Goal: Task Accomplishment & Management: Use online tool/utility

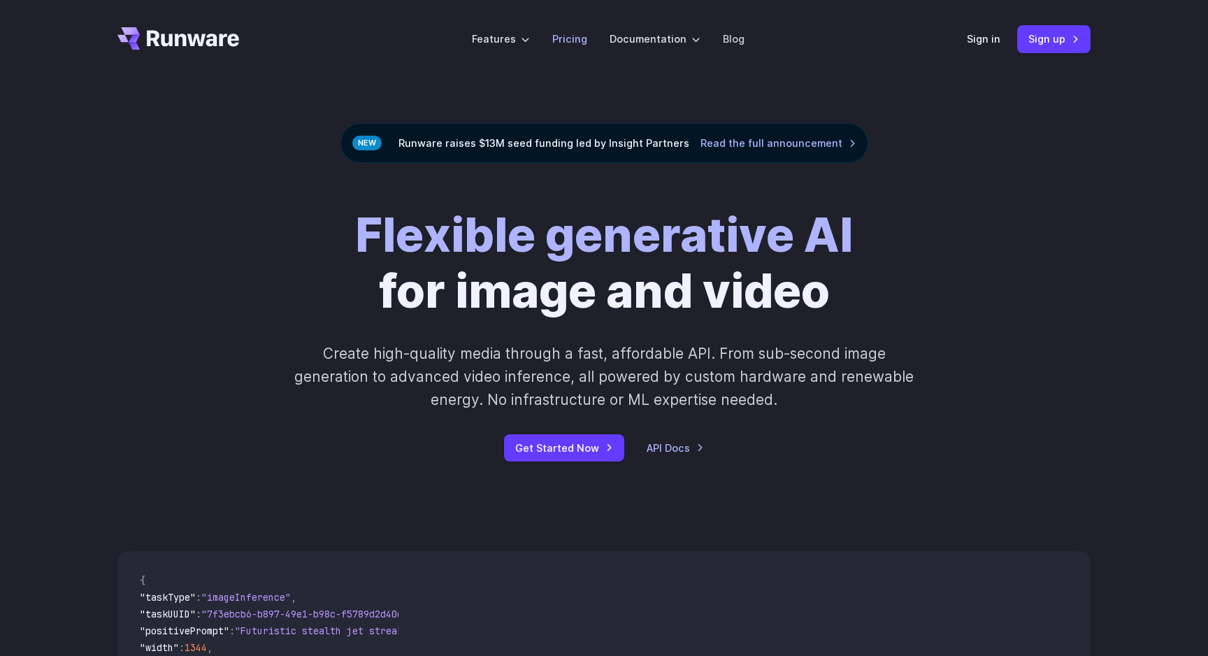
click at [583, 39] on link "Pricing" at bounding box center [569, 39] width 35 height 16
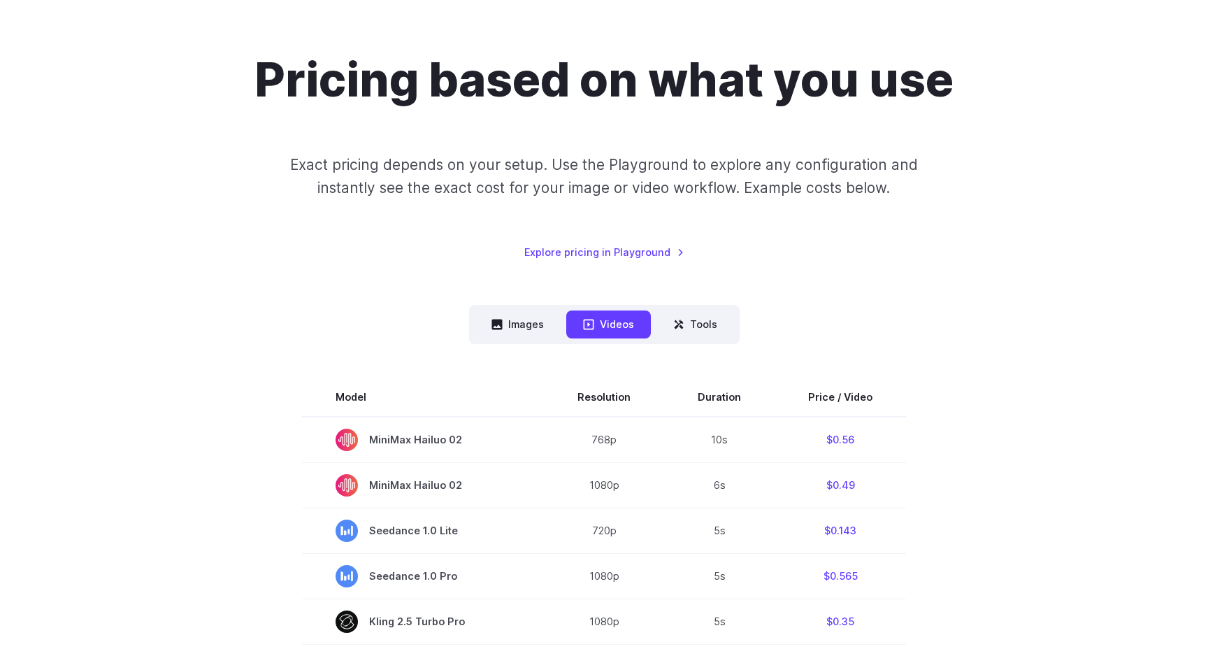
scroll to position [94, 0]
click at [524, 333] on button "Images" at bounding box center [518, 323] width 86 height 27
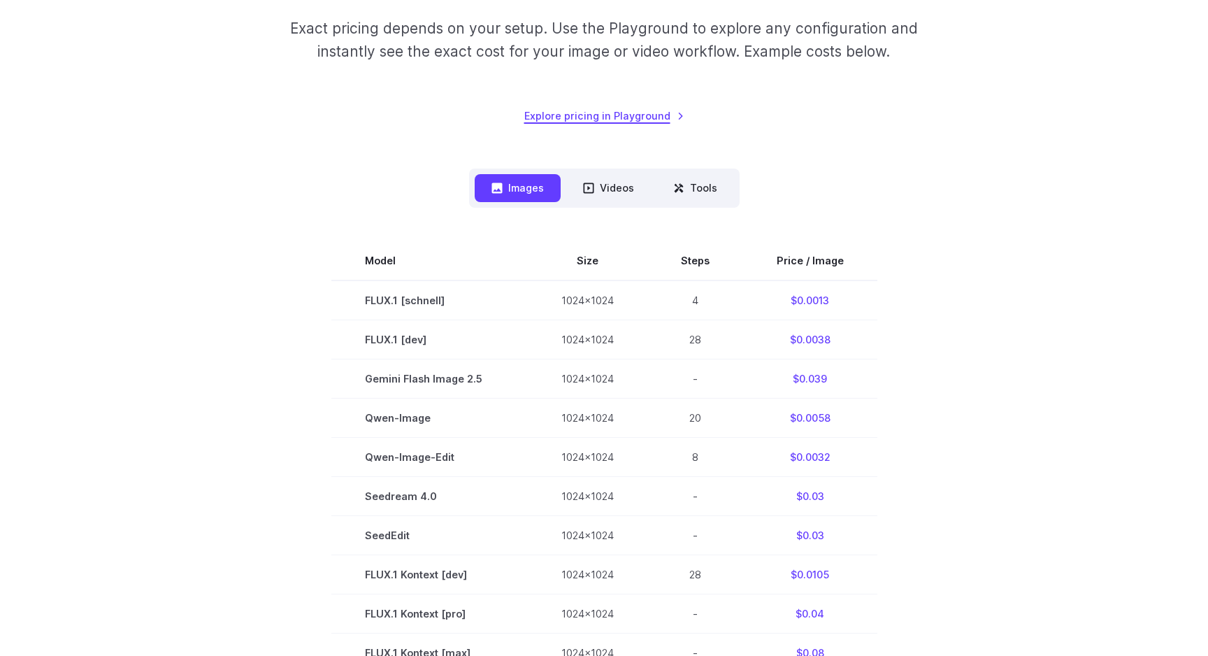
scroll to position [230, 0]
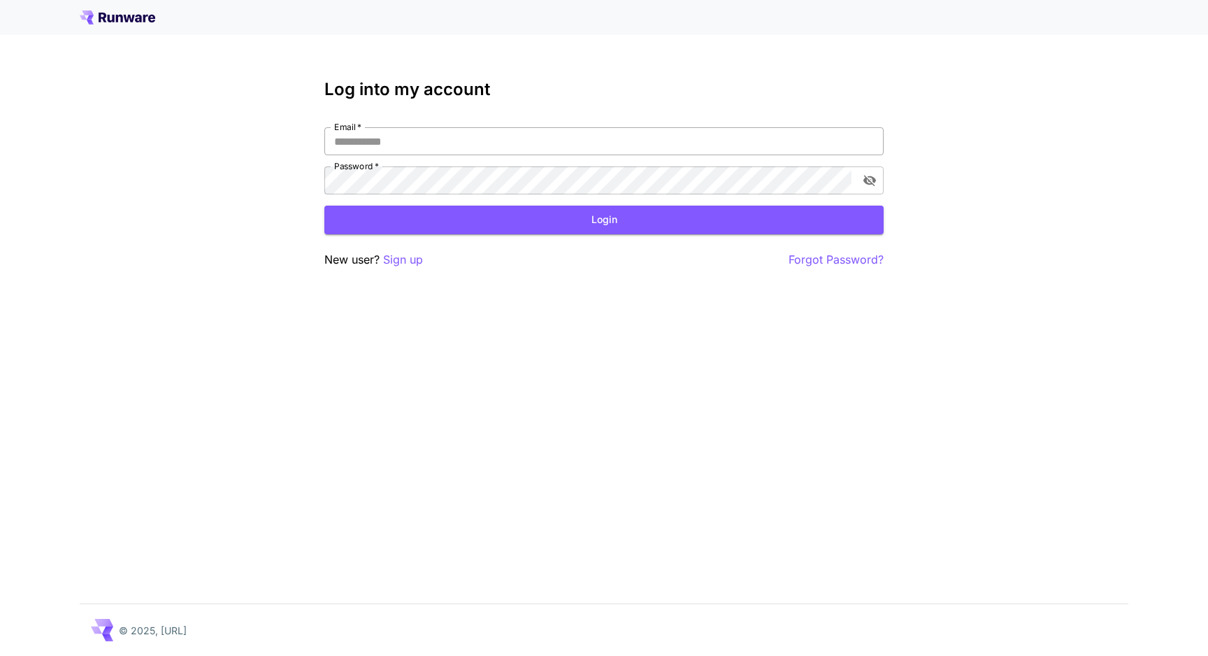
click at [525, 148] on input "Email   *" at bounding box center [603, 141] width 559 height 28
type input "**********"
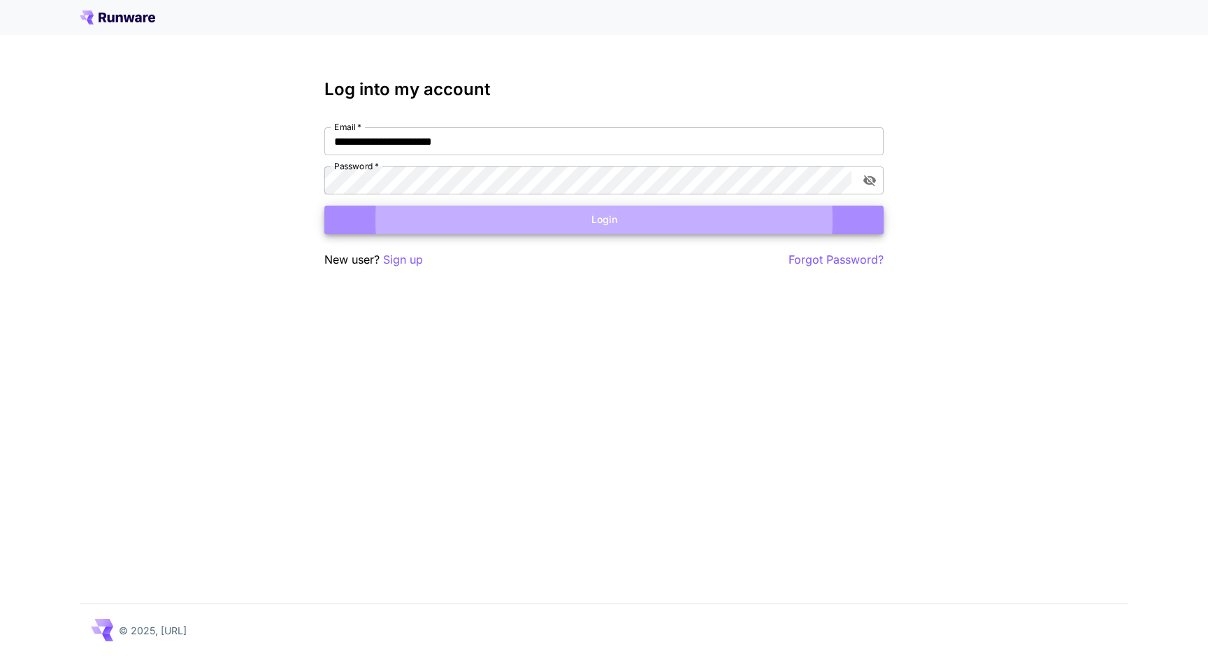
click at [652, 213] on button "Login" at bounding box center [603, 220] width 559 height 29
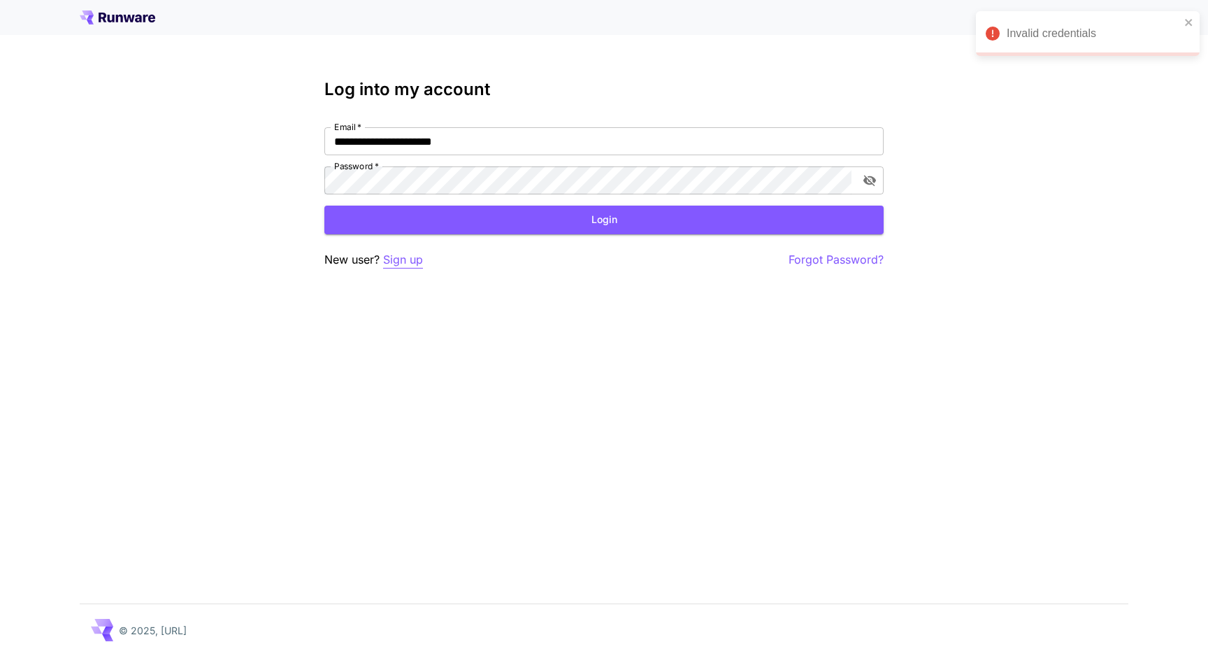
click at [396, 263] on p "Sign up" at bounding box center [403, 259] width 40 height 17
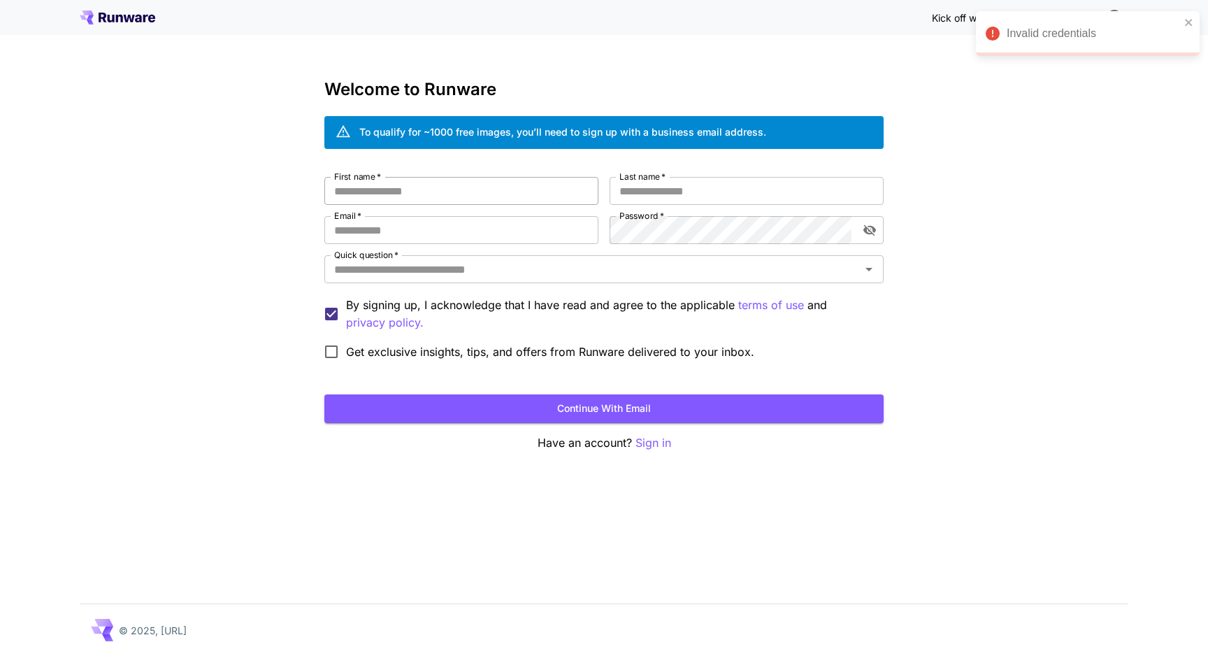
type input "**********"
click at [443, 192] on input "First name   *" at bounding box center [461, 191] width 274 height 28
type input "***"
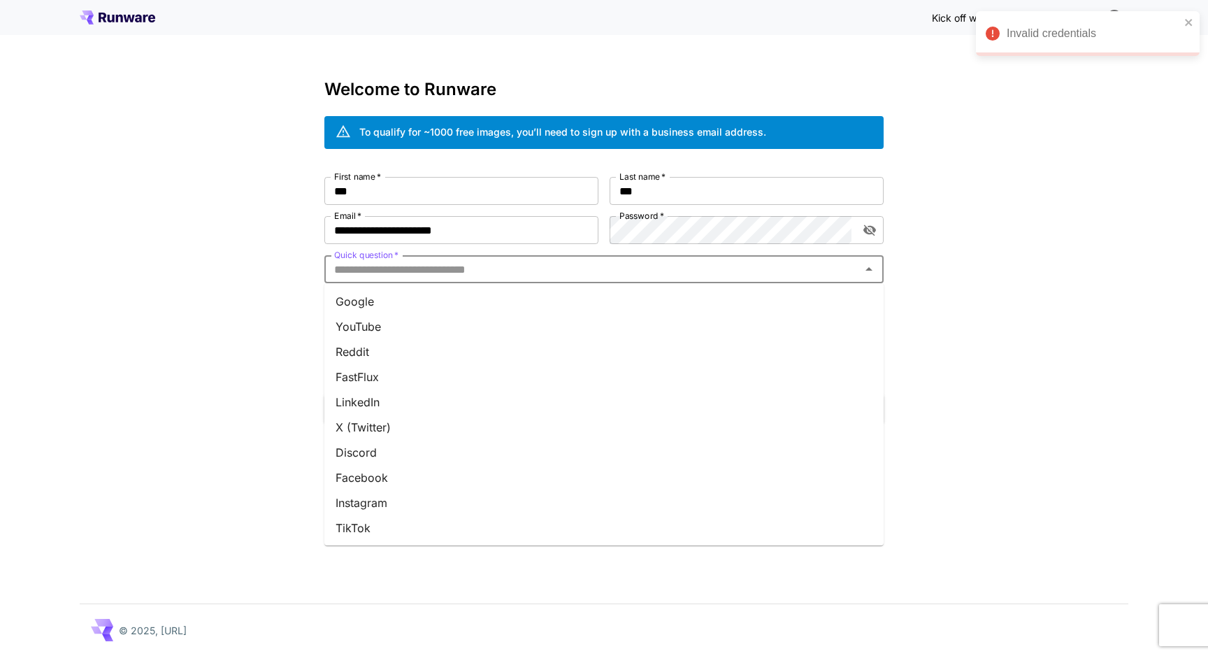
click at [427, 265] on input "Quick question   *" at bounding box center [593, 269] width 528 height 20
click at [403, 299] on li "Google" at bounding box center [603, 301] width 559 height 25
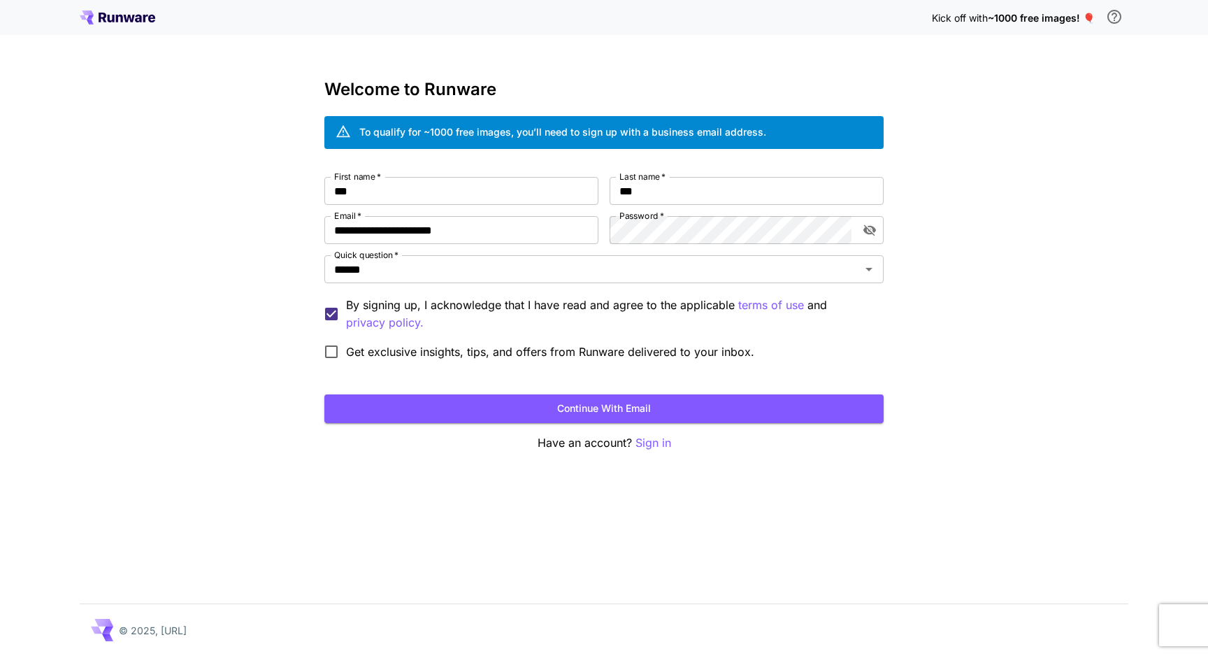
click at [448, 360] on div "**********" at bounding box center [603, 271] width 559 height 189
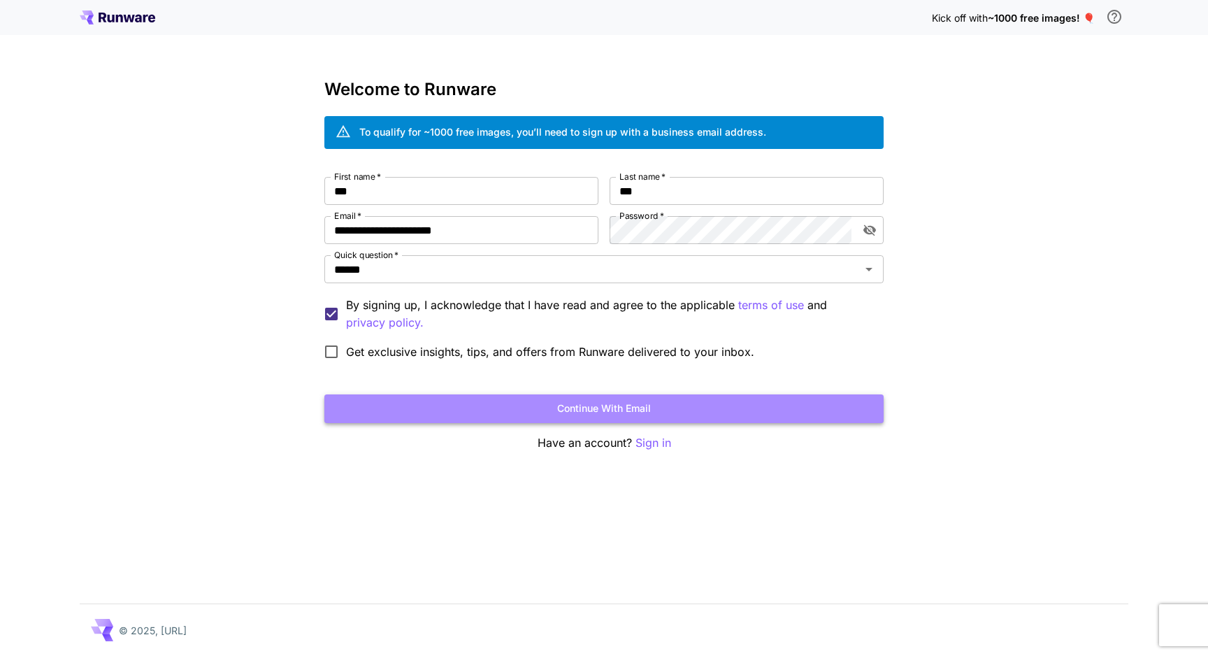
click at [499, 399] on button "Continue with email" at bounding box center [603, 408] width 559 height 29
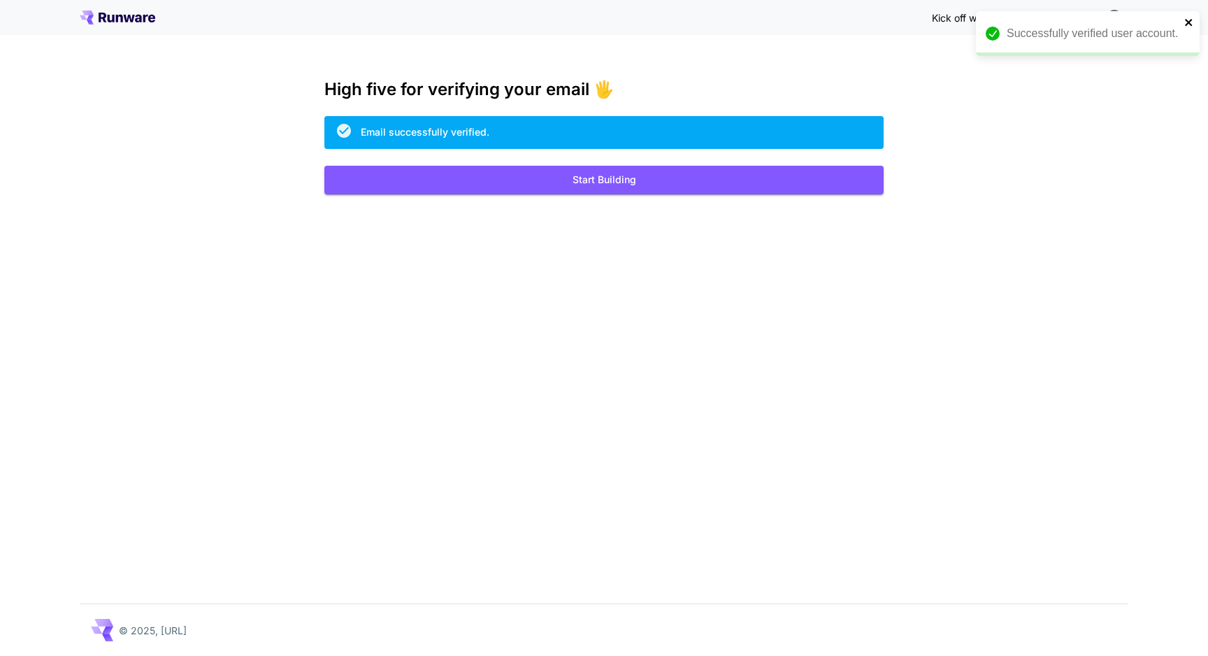
click at [1187, 21] on icon "close" at bounding box center [1188, 22] width 7 height 7
click at [640, 182] on button "Start Building" at bounding box center [603, 180] width 559 height 29
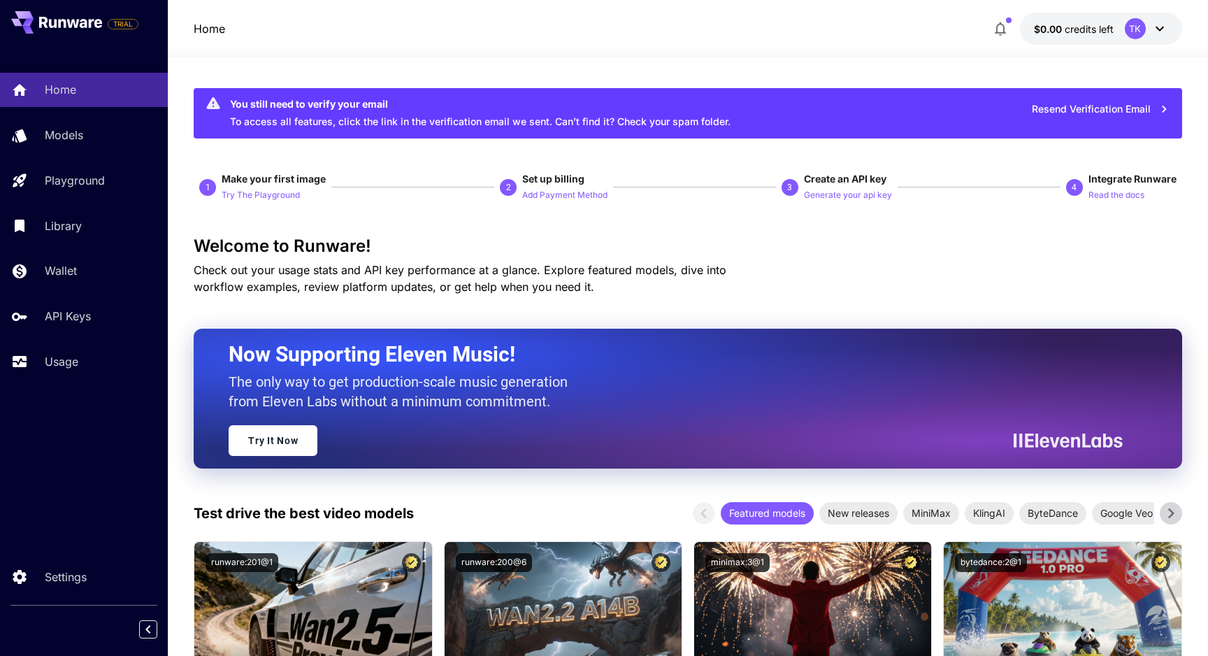
click at [1159, 27] on icon at bounding box center [1160, 28] width 17 height 17
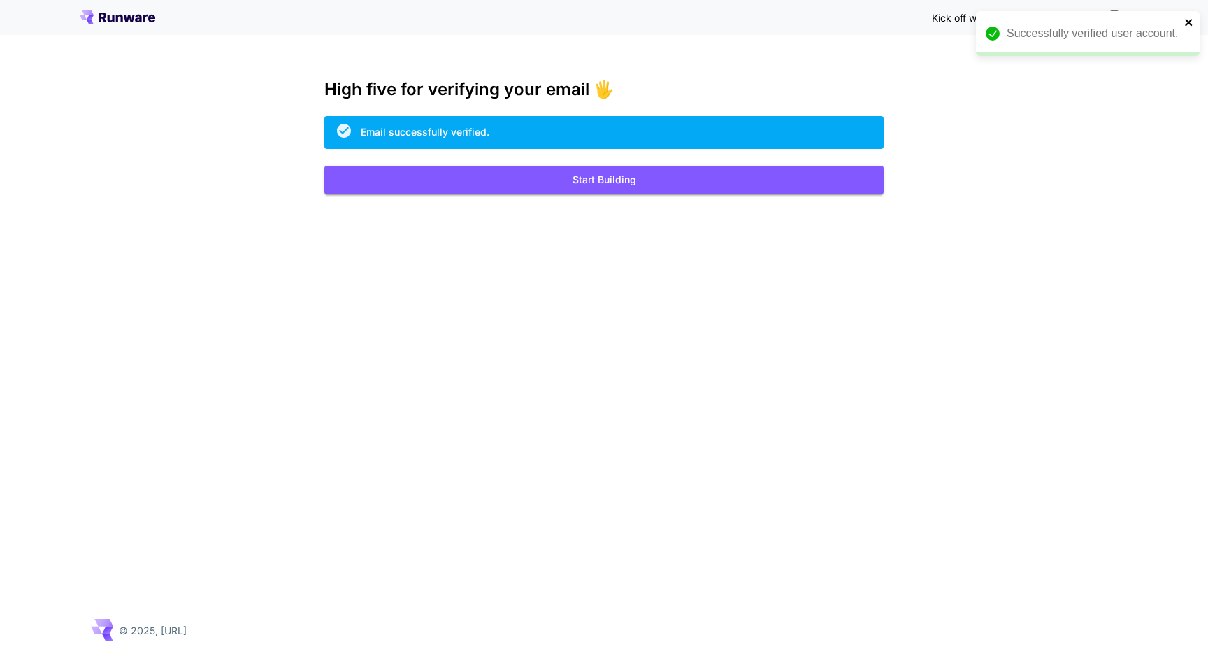
click at [1189, 19] on icon "close" at bounding box center [1189, 22] width 10 height 11
click at [1091, 17] on span "~1000 free images! 🎈" at bounding box center [1041, 18] width 107 height 12
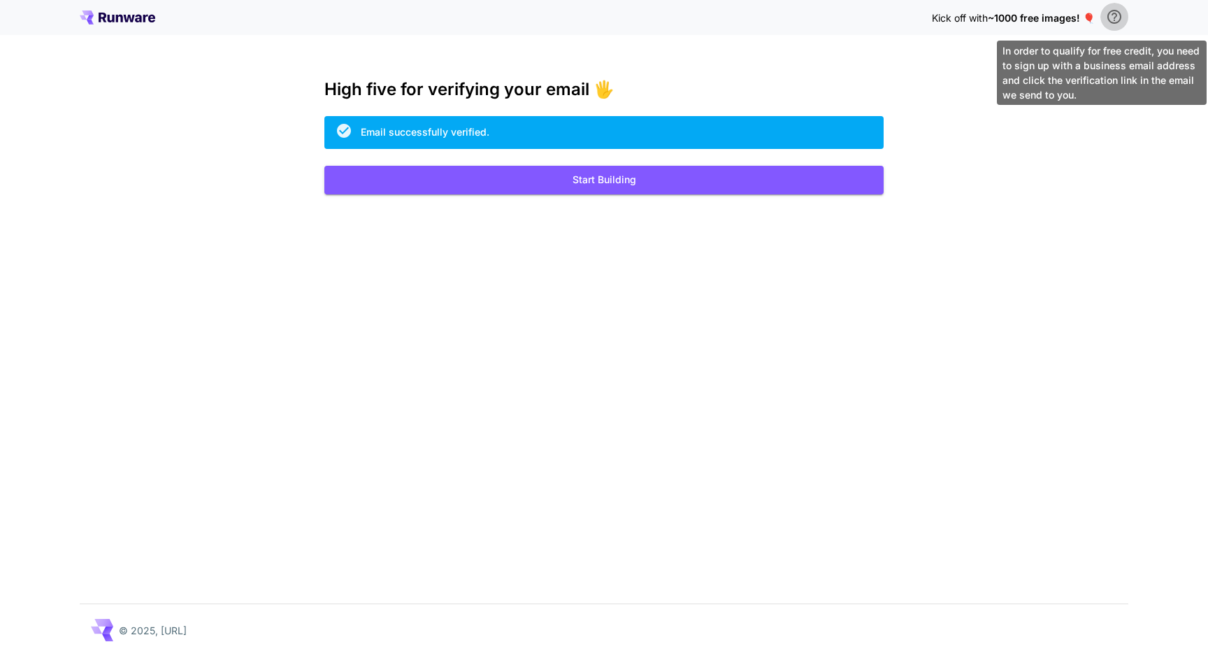
click at [1120, 17] on icon "\a In order to qualify for free credit, you need to sign up with a business ema…" at bounding box center [1115, 17] width 14 height 14
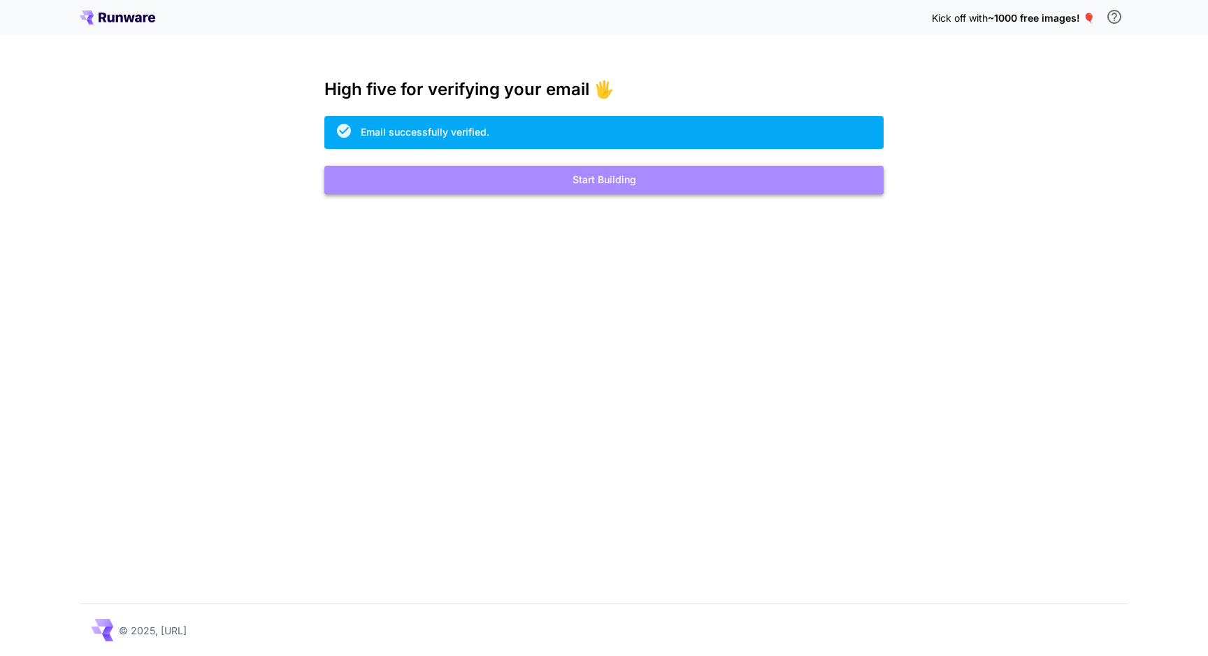
click at [692, 179] on button "Start Building" at bounding box center [603, 180] width 559 height 29
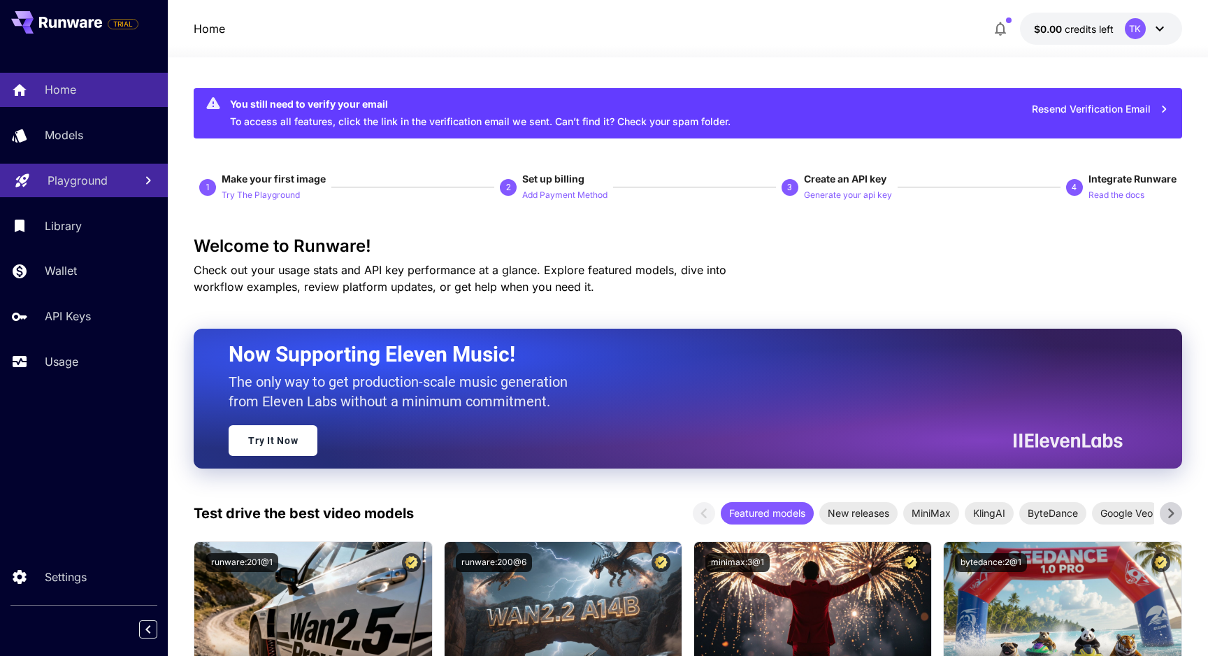
click at [79, 194] on link "Playground" at bounding box center [84, 181] width 168 height 34
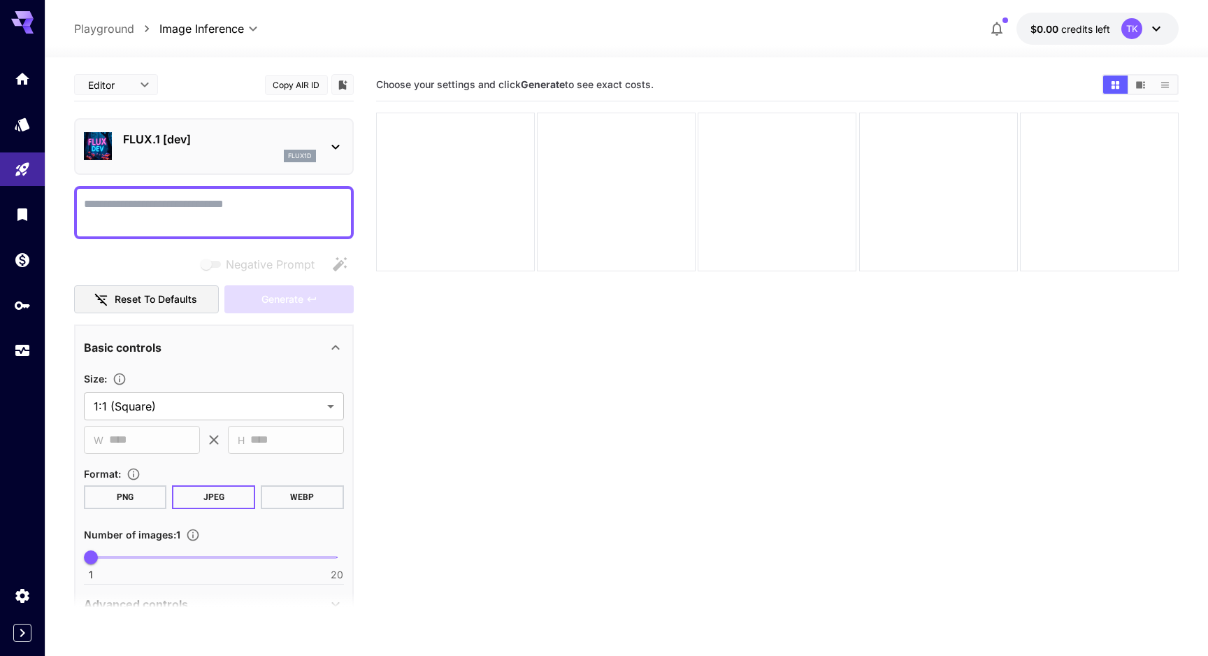
click at [343, 136] on div "FLUX.1 [dev] flux1d" at bounding box center [214, 146] width 260 height 43
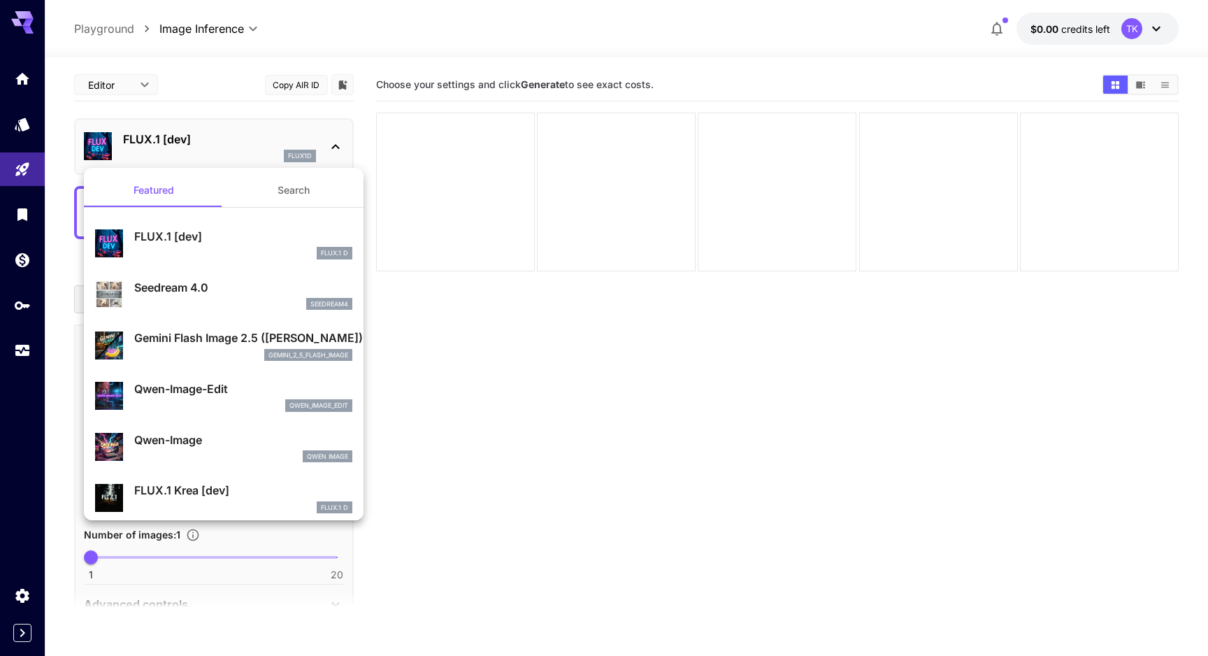
click at [245, 245] on div "FLUX.1 [dev] FLUX.1 D" at bounding box center [243, 243] width 218 height 31
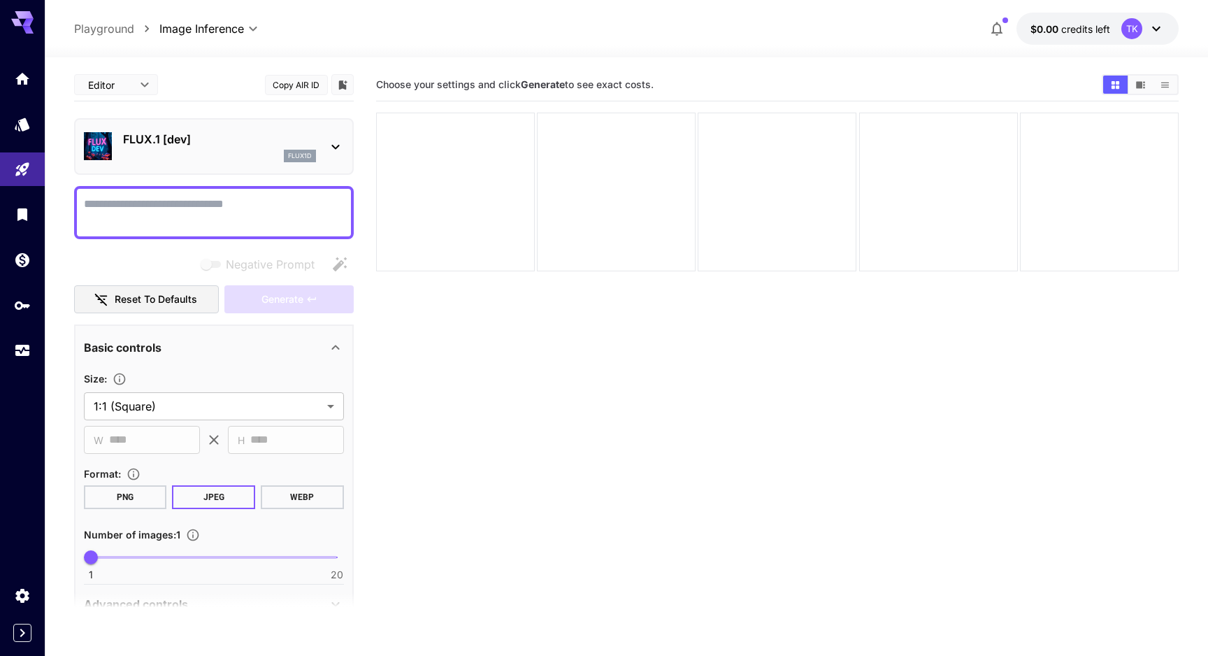
click at [234, 210] on textarea "Negative Prompt" at bounding box center [214, 213] width 260 height 34
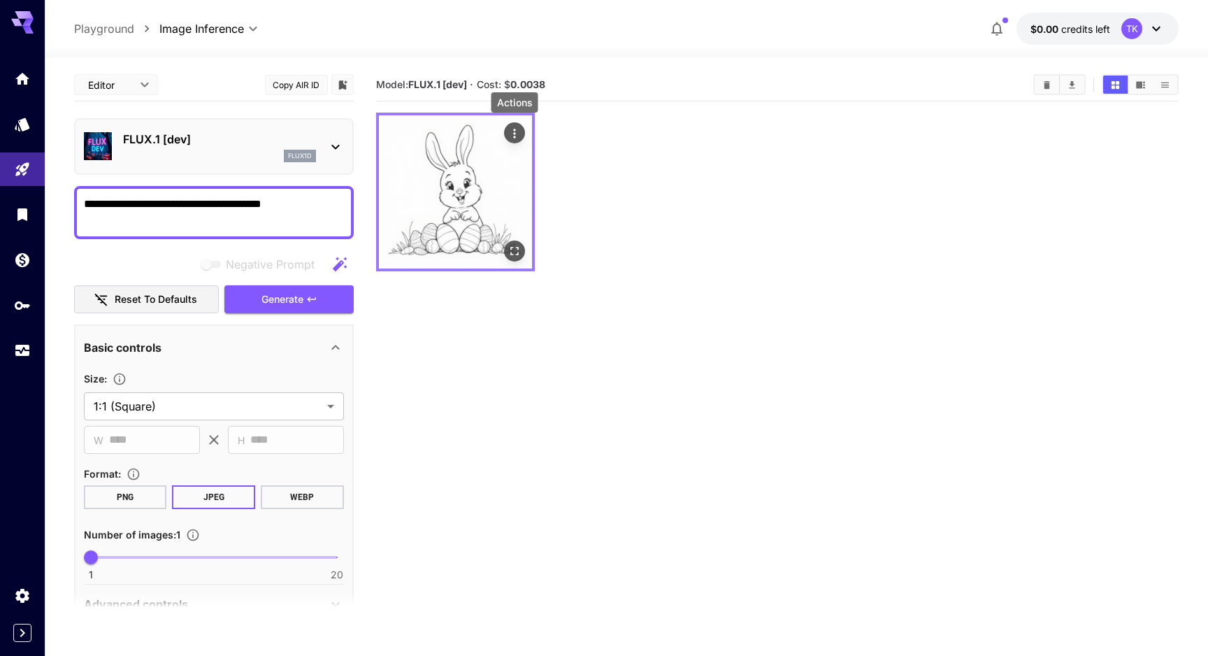
type textarea "**********"
click at [521, 136] on button "Actions" at bounding box center [514, 132] width 21 height 21
click at [514, 135] on icon "Actions" at bounding box center [515, 134] width 14 height 14
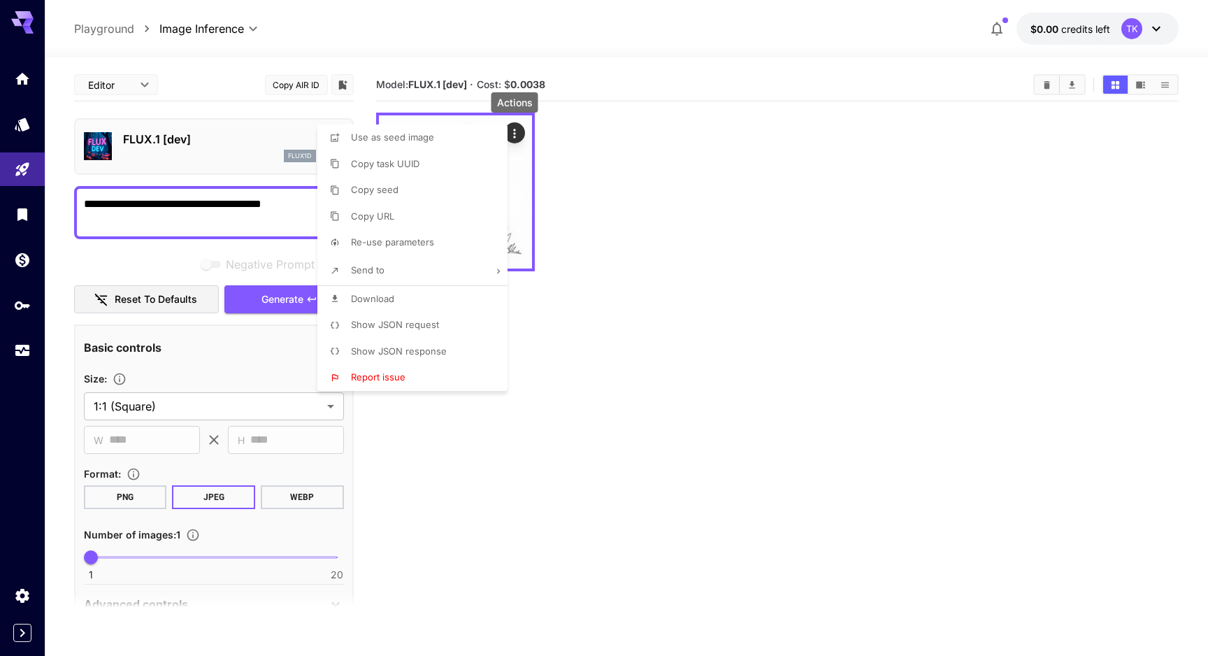
click at [685, 180] on div at bounding box center [604, 328] width 1208 height 656
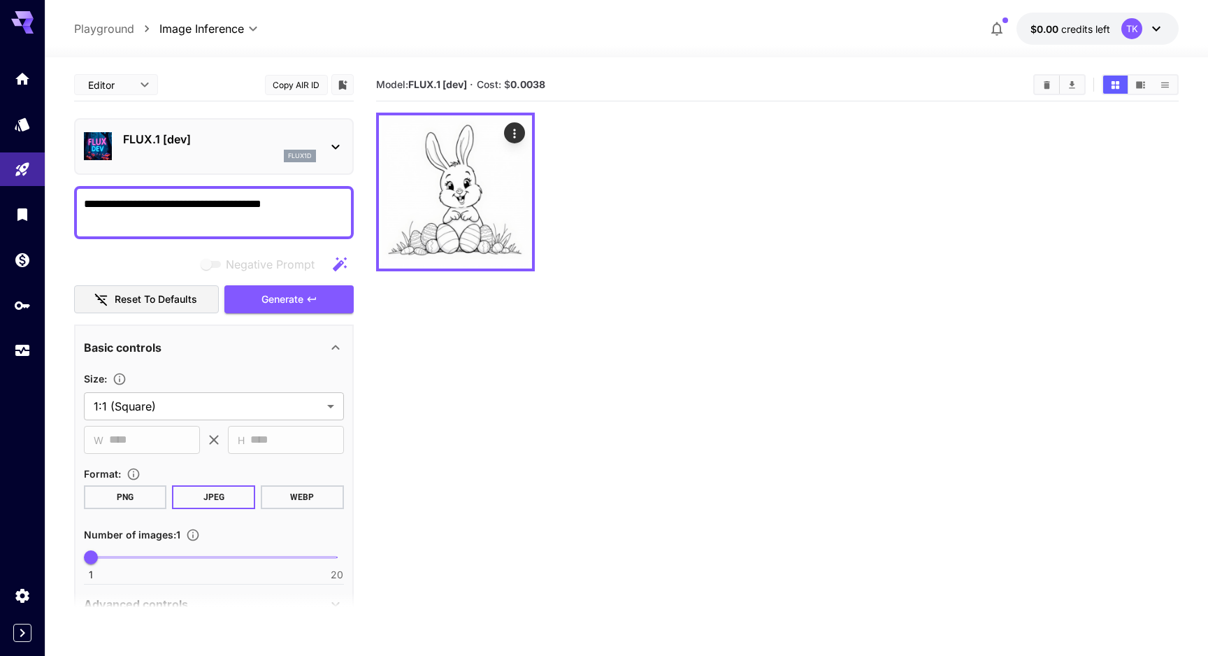
click at [244, 145] on p "FLUX.1 [dev]" at bounding box center [219, 139] width 193 height 17
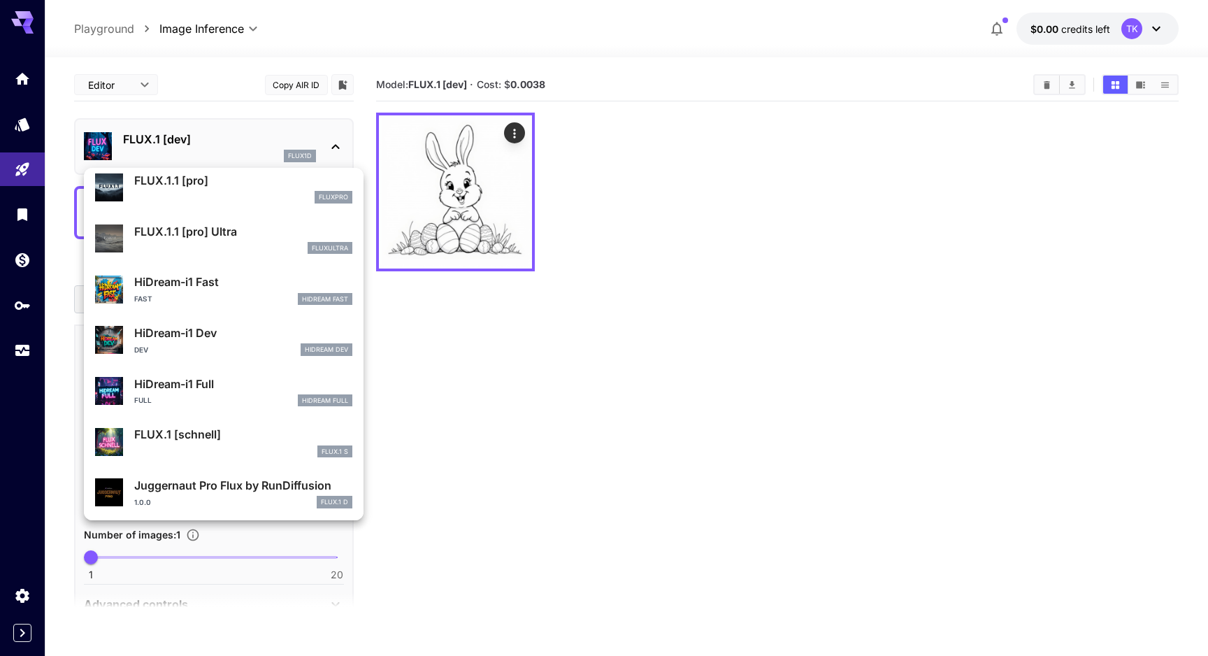
scroll to position [1077, 0]
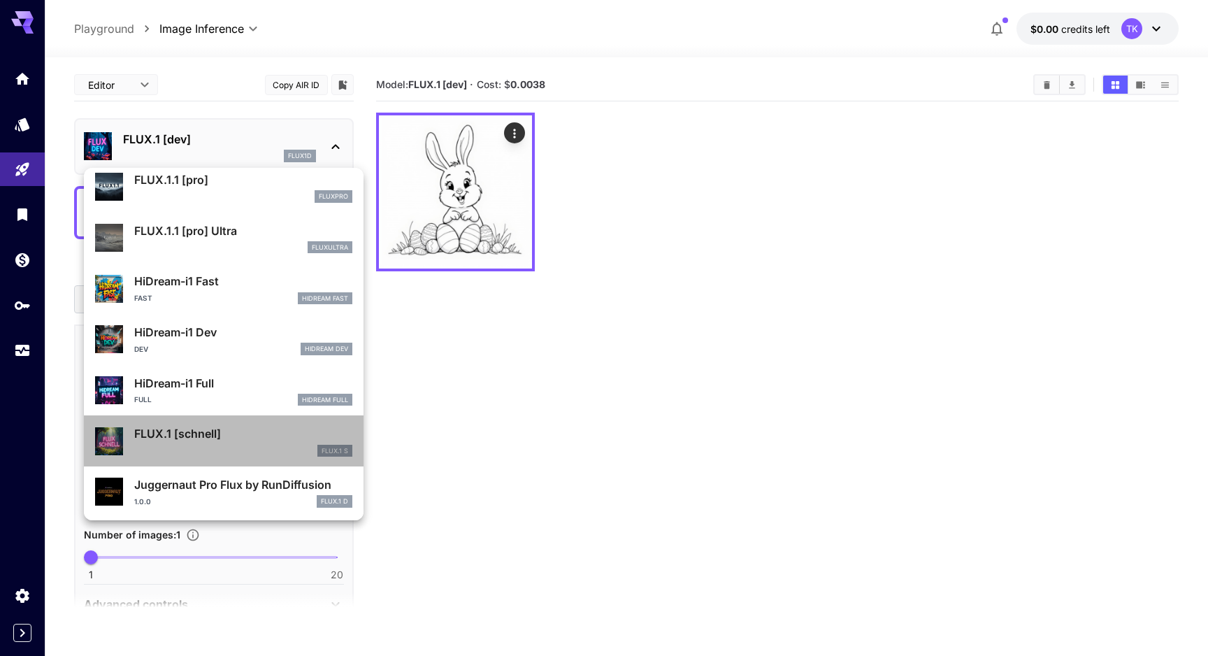
click at [223, 438] on p "FLUX.1 [schnell]" at bounding box center [243, 433] width 218 height 17
type input "*"
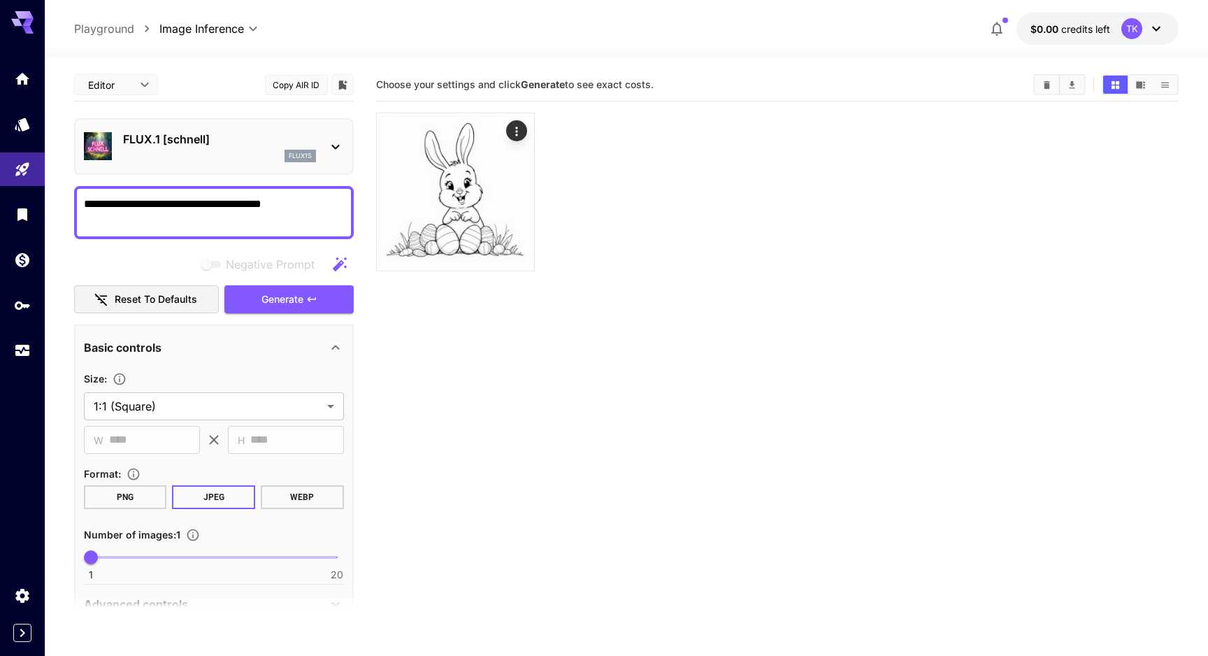
click at [324, 199] on textarea "**********" at bounding box center [214, 213] width 260 height 34
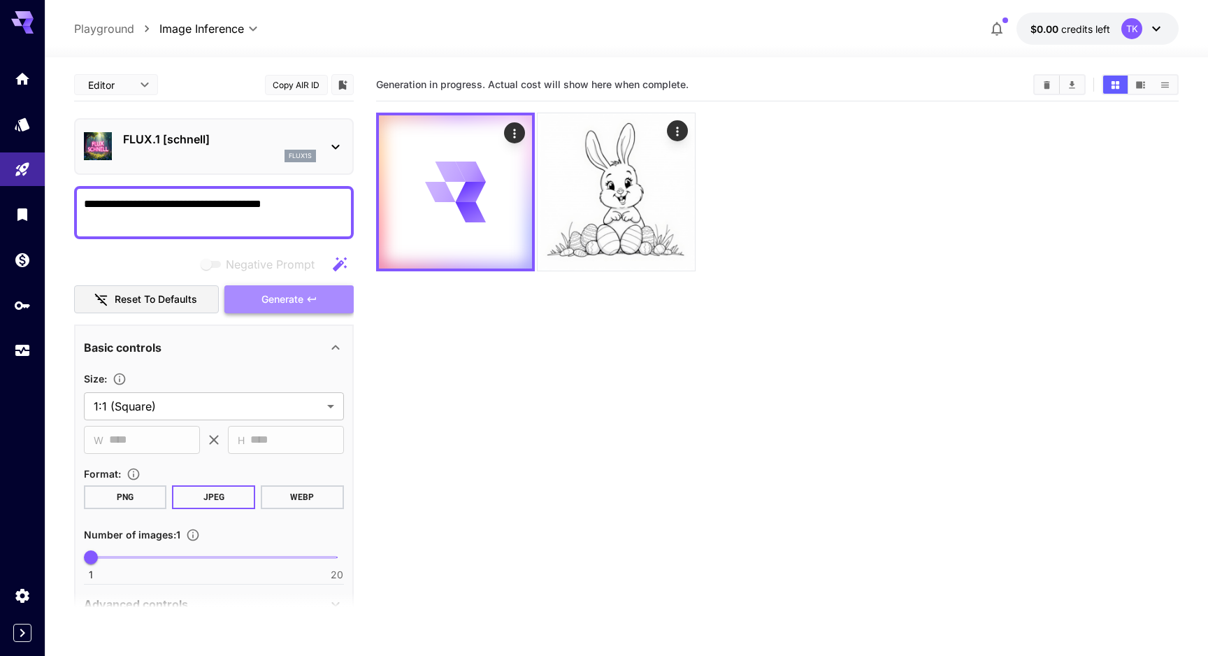
click at [273, 297] on span "Generate" at bounding box center [283, 299] width 42 height 17
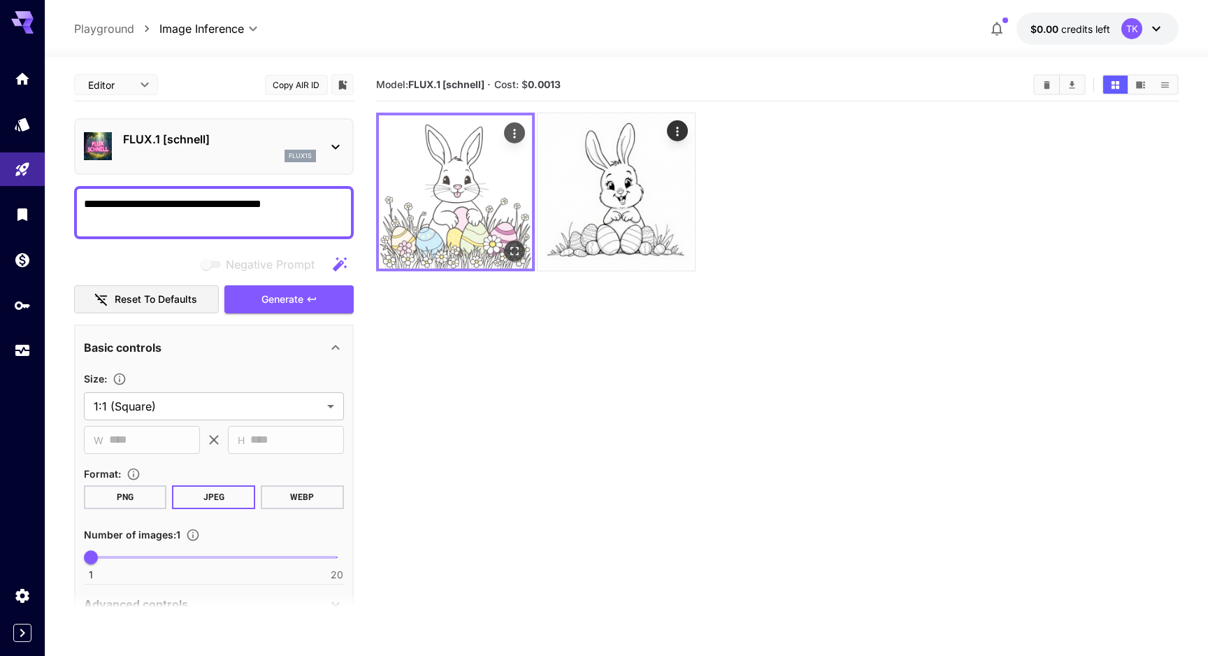
click at [443, 207] on img at bounding box center [455, 191] width 153 height 153
click at [434, 161] on img at bounding box center [455, 191] width 153 height 153
click at [485, 176] on img at bounding box center [455, 191] width 153 height 153
click at [510, 131] on icon "Actions" at bounding box center [515, 134] width 14 height 14
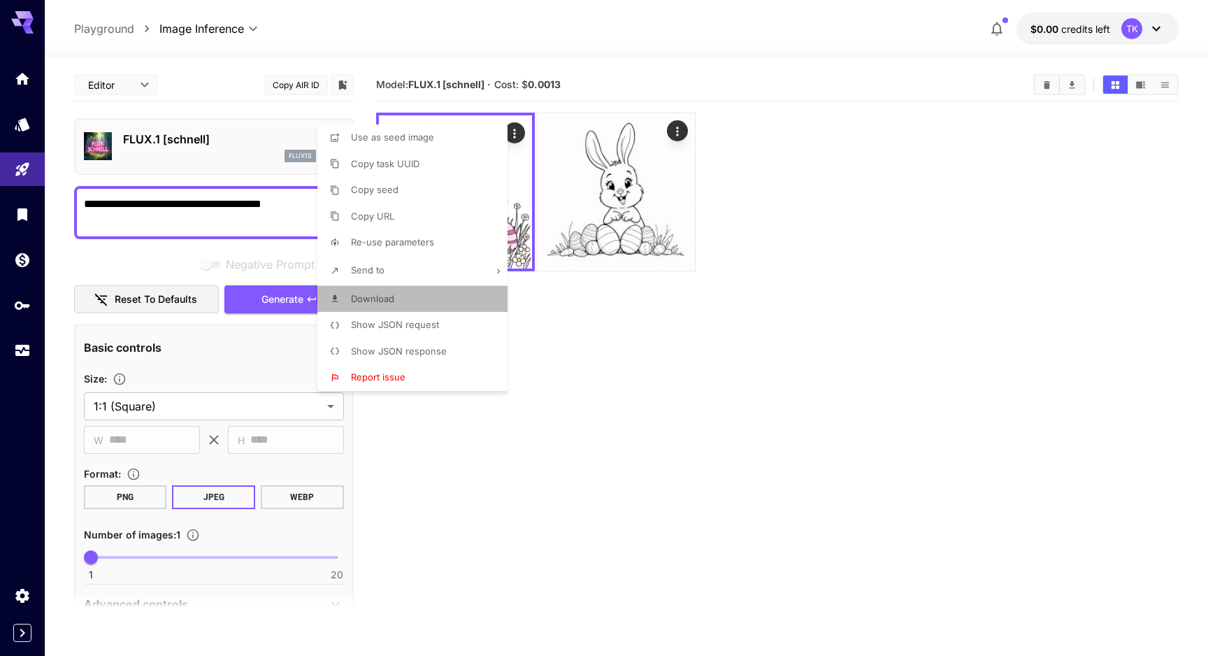
click at [388, 299] on span "Download" at bounding box center [372, 298] width 43 height 11
click at [633, 59] on div at bounding box center [604, 328] width 1208 height 656
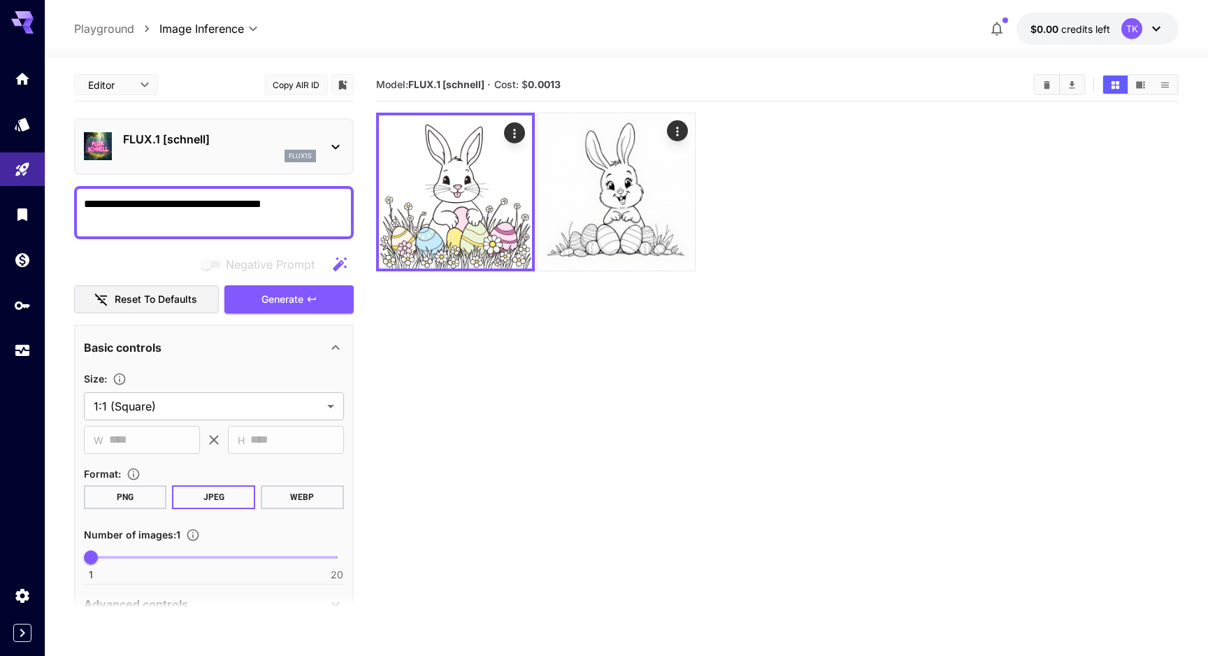
click at [547, 82] on b "0.0013" at bounding box center [544, 84] width 33 height 12
copy b "0.0013"
click at [320, 204] on textarea "**********" at bounding box center [214, 213] width 260 height 34
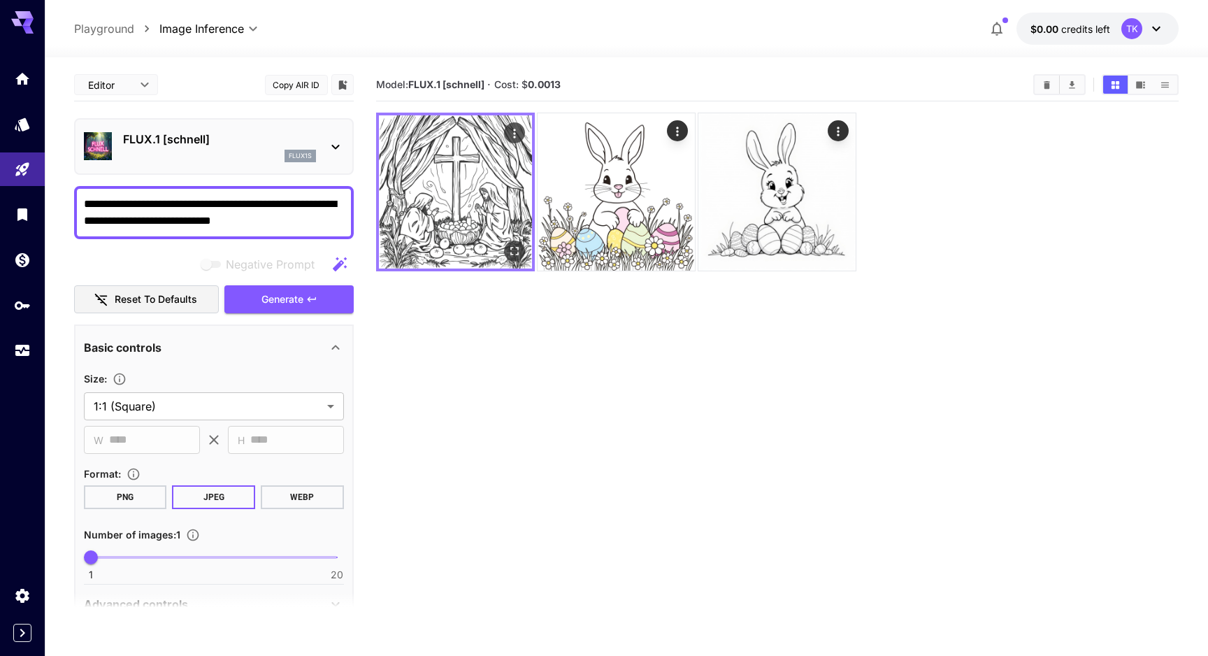
click at [447, 162] on img at bounding box center [455, 191] width 153 height 153
click at [515, 133] on icon "Actions" at bounding box center [514, 133] width 2 height 9
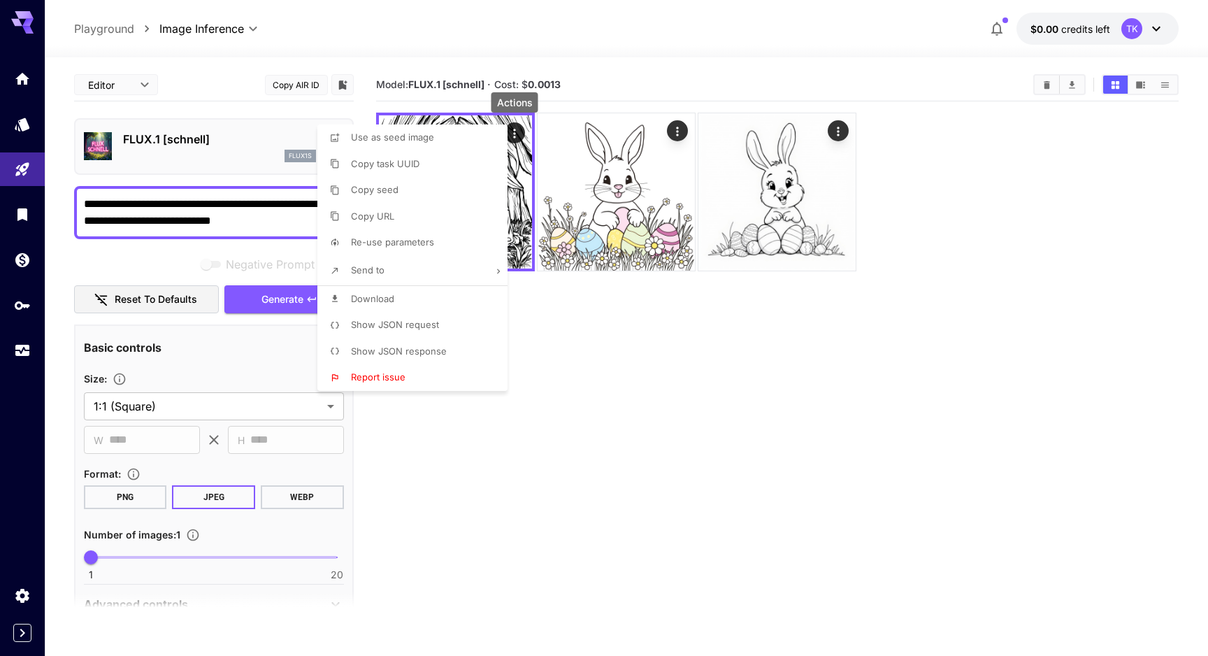
click at [394, 301] on li "Download" at bounding box center [416, 299] width 199 height 27
click at [172, 210] on div at bounding box center [604, 328] width 1208 height 656
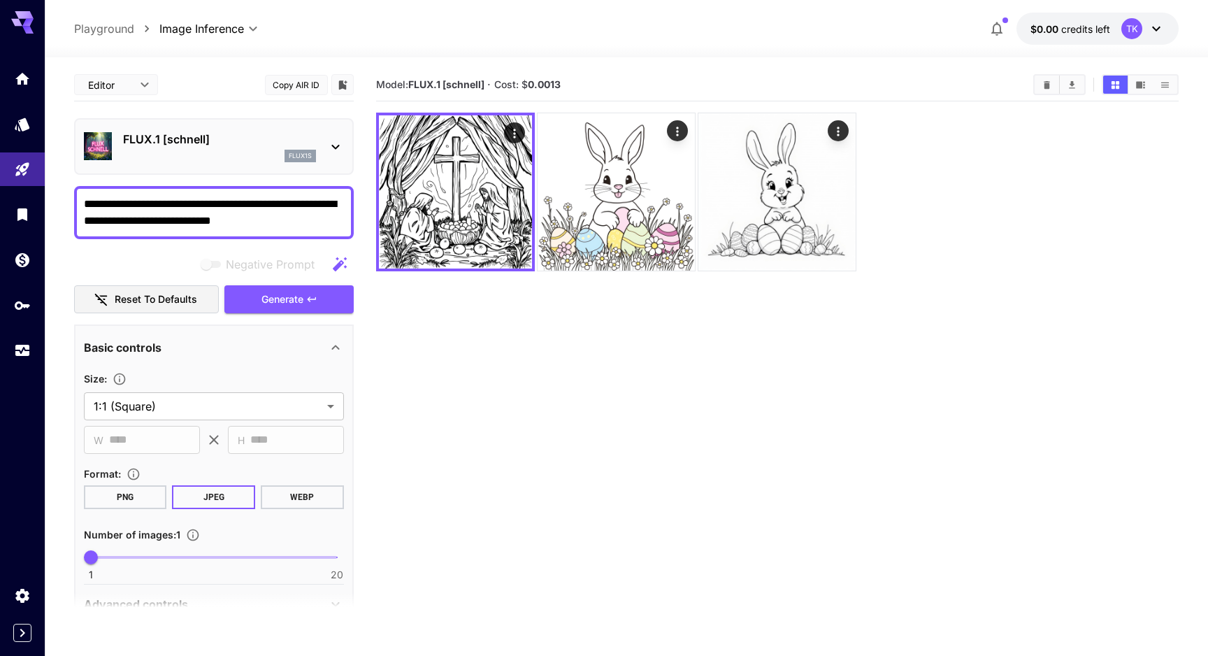
click at [172, 210] on div "Use as seed image Copy task UUID Copy seed Copy URL Re-use parameters Send to D…" at bounding box center [106, 328] width 213 height 656
click at [172, 210] on textarea "**********" at bounding box center [214, 213] width 260 height 34
click at [109, 201] on textarea "**********" at bounding box center [214, 213] width 260 height 34
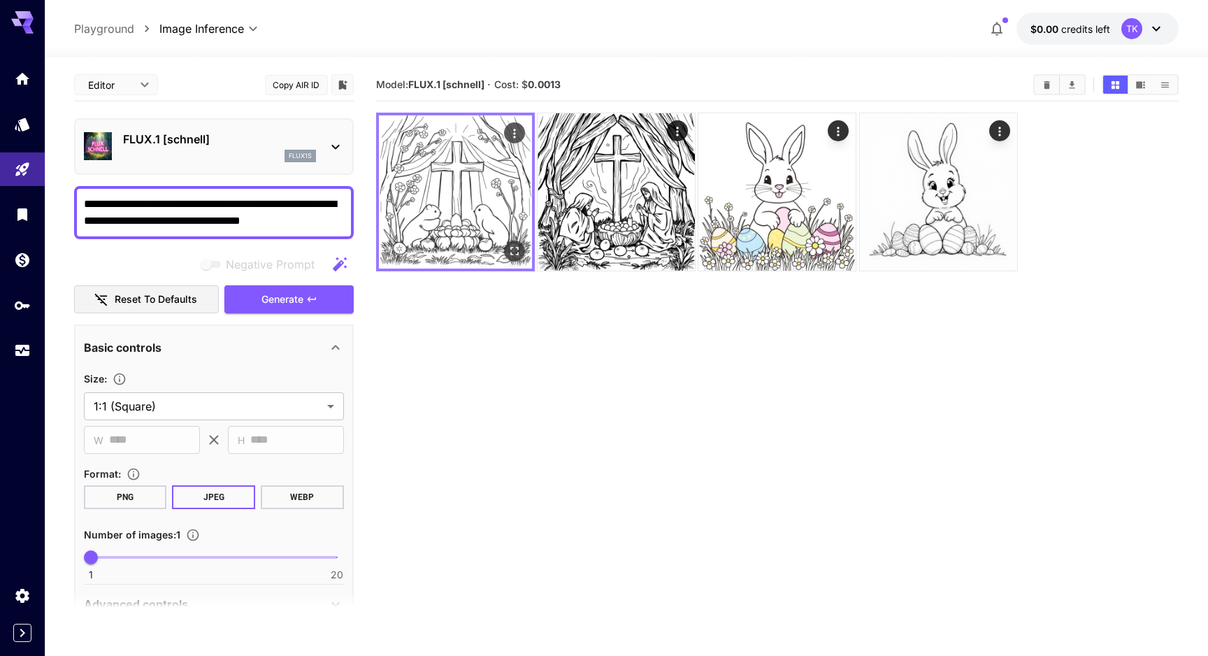
type textarea "**********"
click at [455, 183] on img at bounding box center [455, 191] width 153 height 153
click at [1149, 29] on icon at bounding box center [1156, 28] width 17 height 17
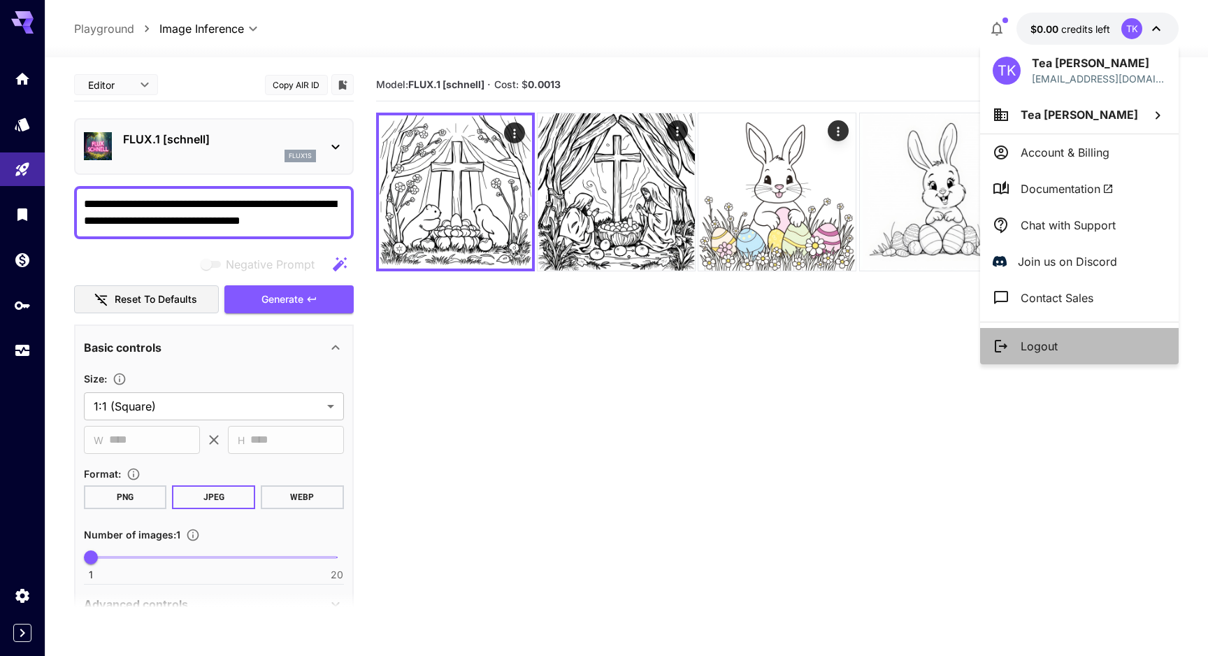
click at [1045, 345] on p "Logout" at bounding box center [1039, 346] width 37 height 17
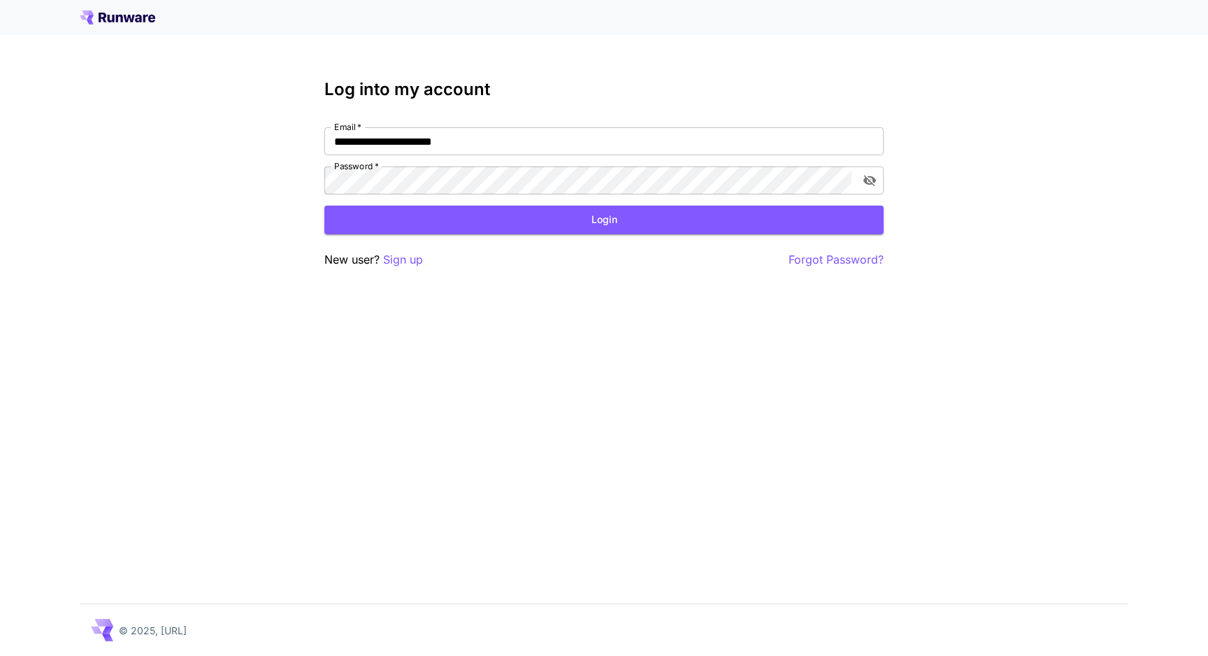
click at [371, 267] on p "New user? Sign up" at bounding box center [373, 259] width 99 height 17
click at [401, 259] on p "Sign up" at bounding box center [403, 259] width 40 height 17
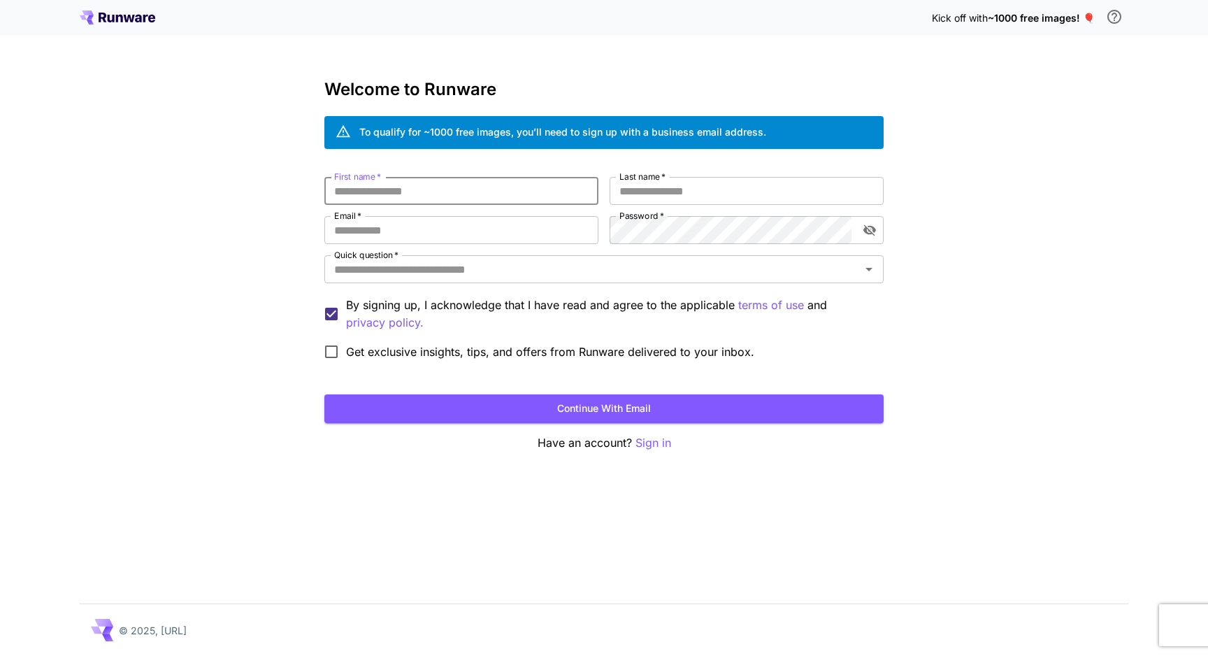
click at [434, 189] on input "First name   *" at bounding box center [461, 191] width 274 height 28
click at [456, 190] on input "First name   *" at bounding box center [461, 191] width 274 height 28
type input "****"
type input "********"
type input "**********"
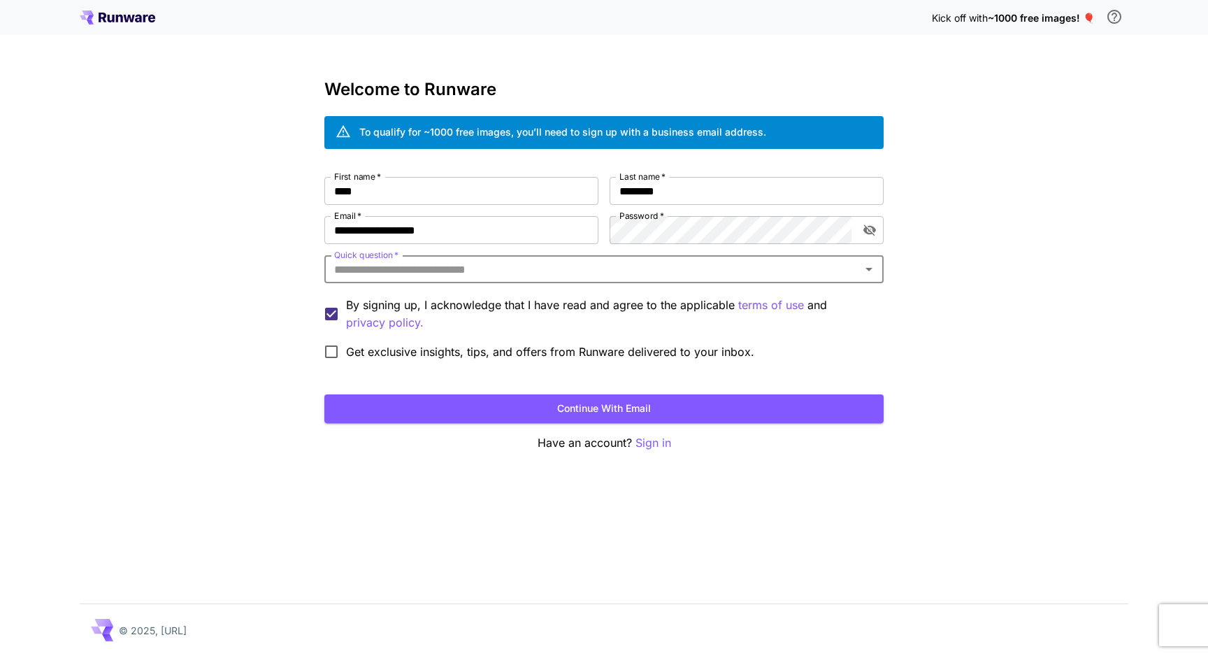
click at [525, 273] on input "Quick question   *" at bounding box center [593, 269] width 528 height 20
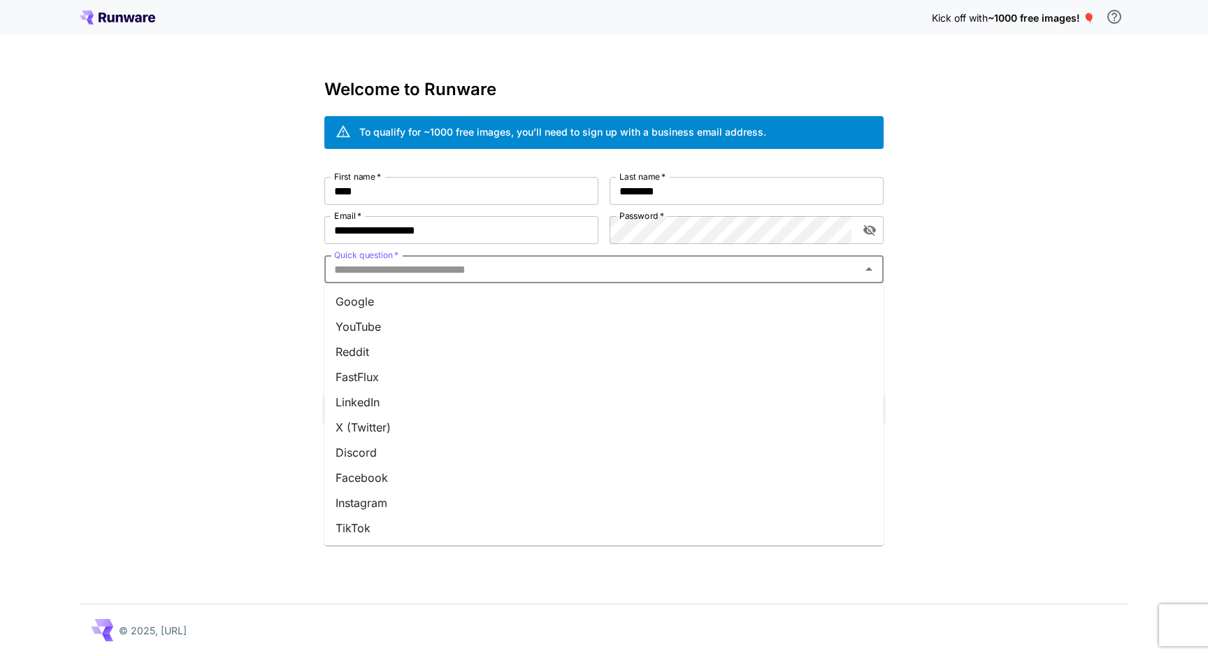
click at [502, 301] on li "Google" at bounding box center [603, 301] width 559 height 25
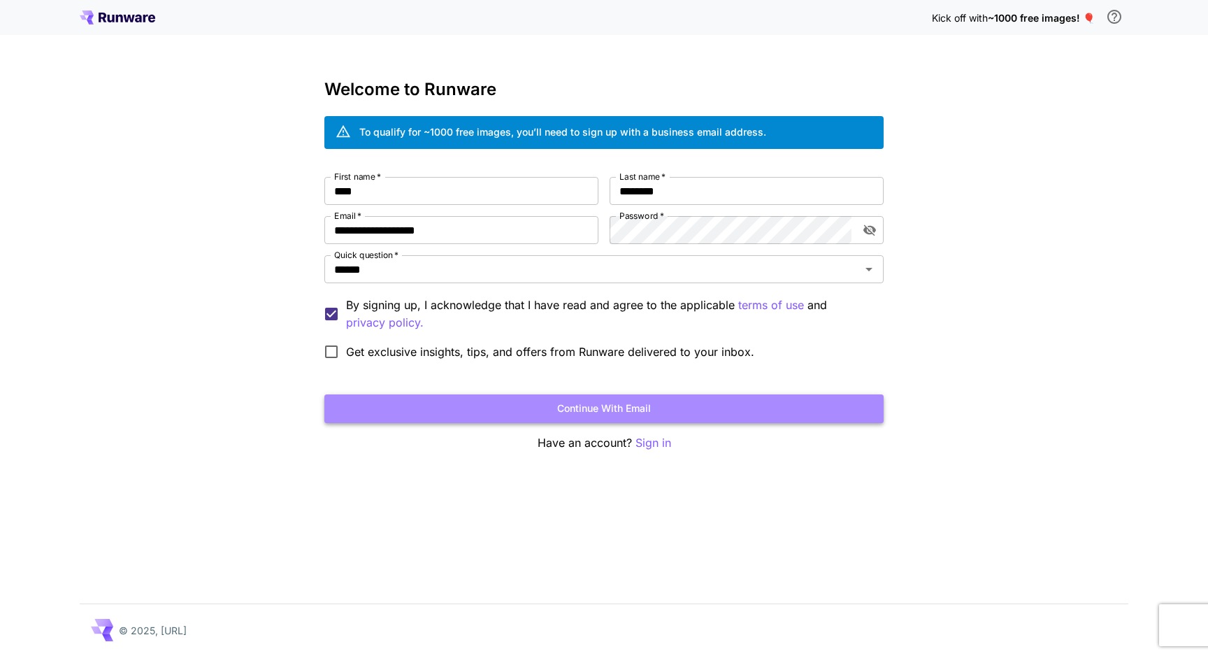
click at [446, 408] on button "Continue with email" at bounding box center [603, 408] width 559 height 29
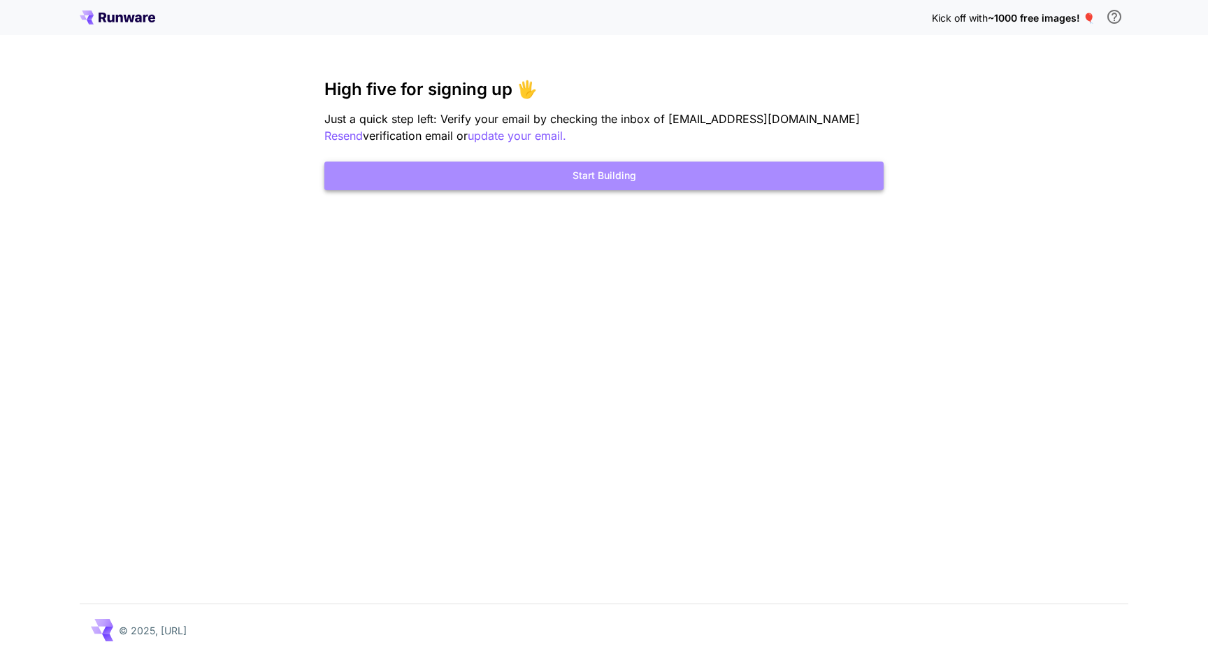
click at [690, 176] on button "Start Building" at bounding box center [603, 176] width 559 height 29
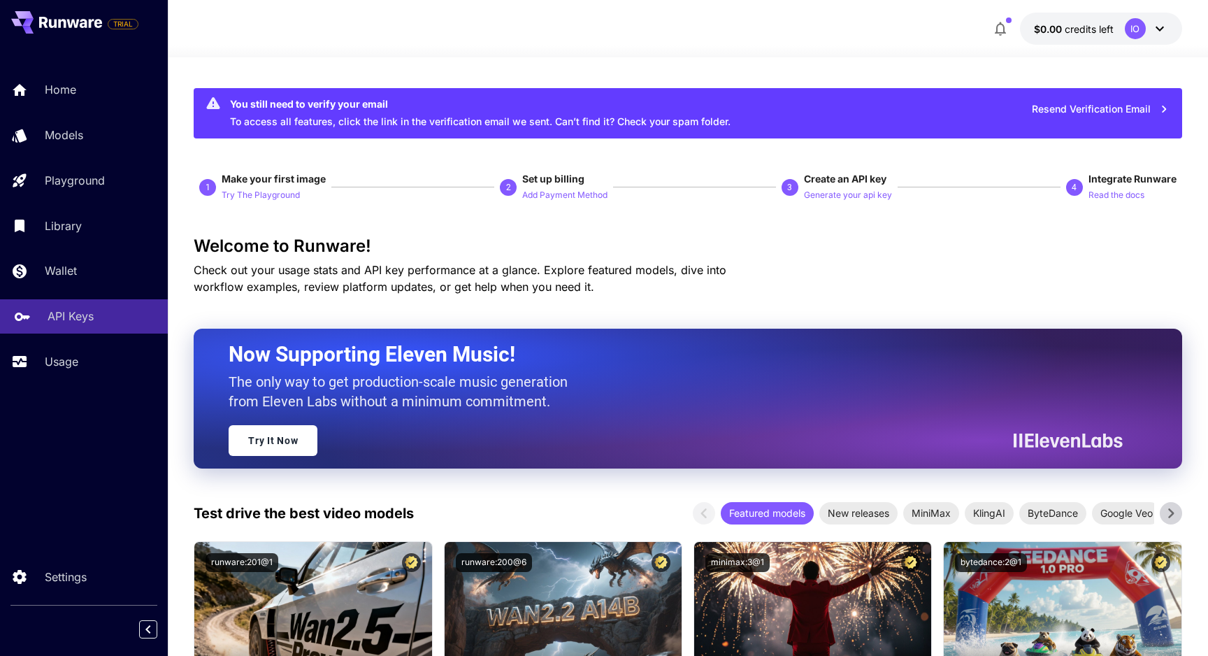
click at [59, 327] on link "API Keys" at bounding box center [84, 316] width 168 height 34
